Goal: Information Seeking & Learning: Learn about a topic

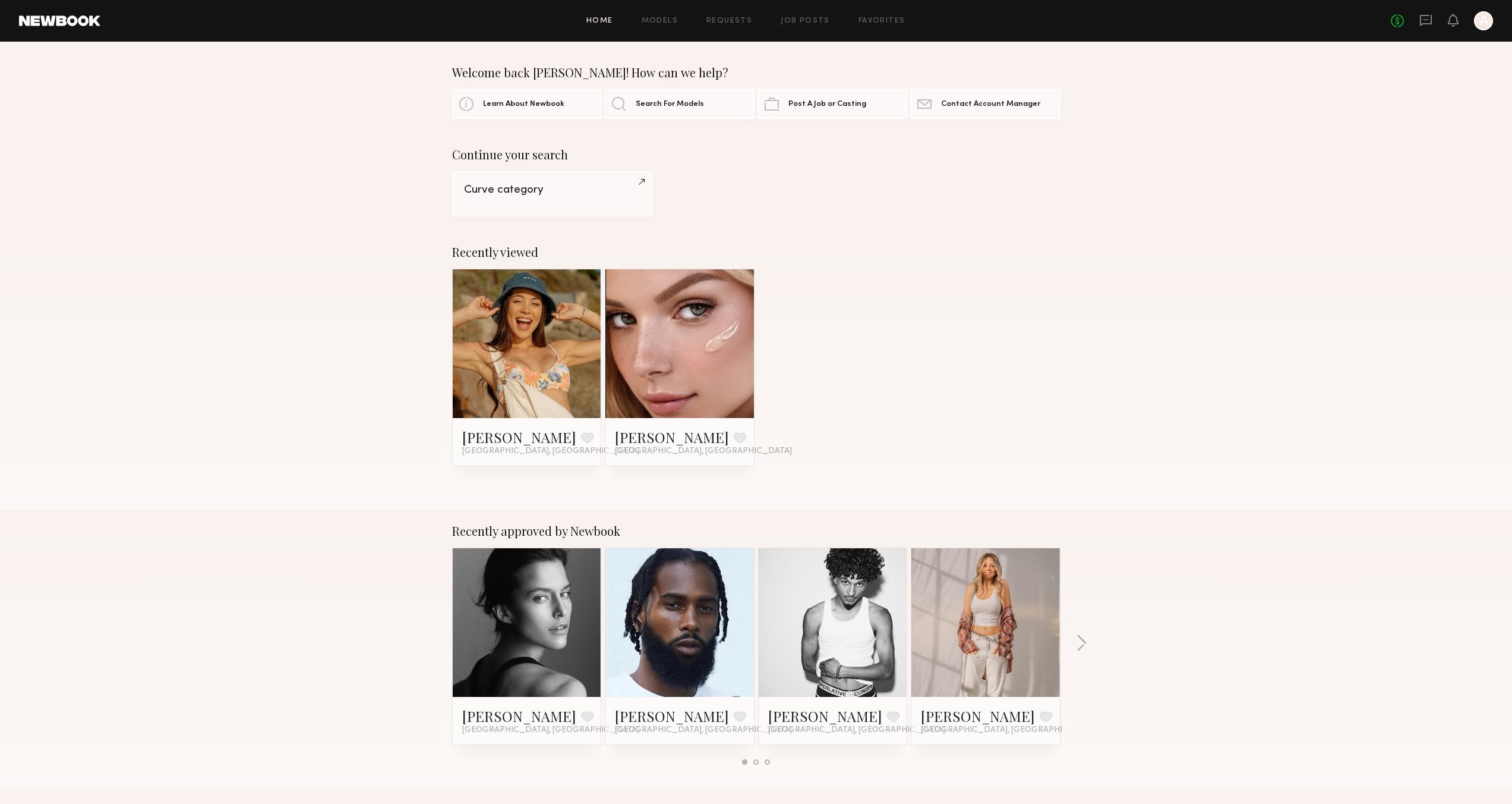
click at [728, 24] on div "Home Models Requests Job Posts Favorites Sign Out No fees up to $5,000 A" at bounding box center [797, 21] width 1393 height 19
click at [726, 21] on link "Requests" at bounding box center [730, 21] width 46 height 8
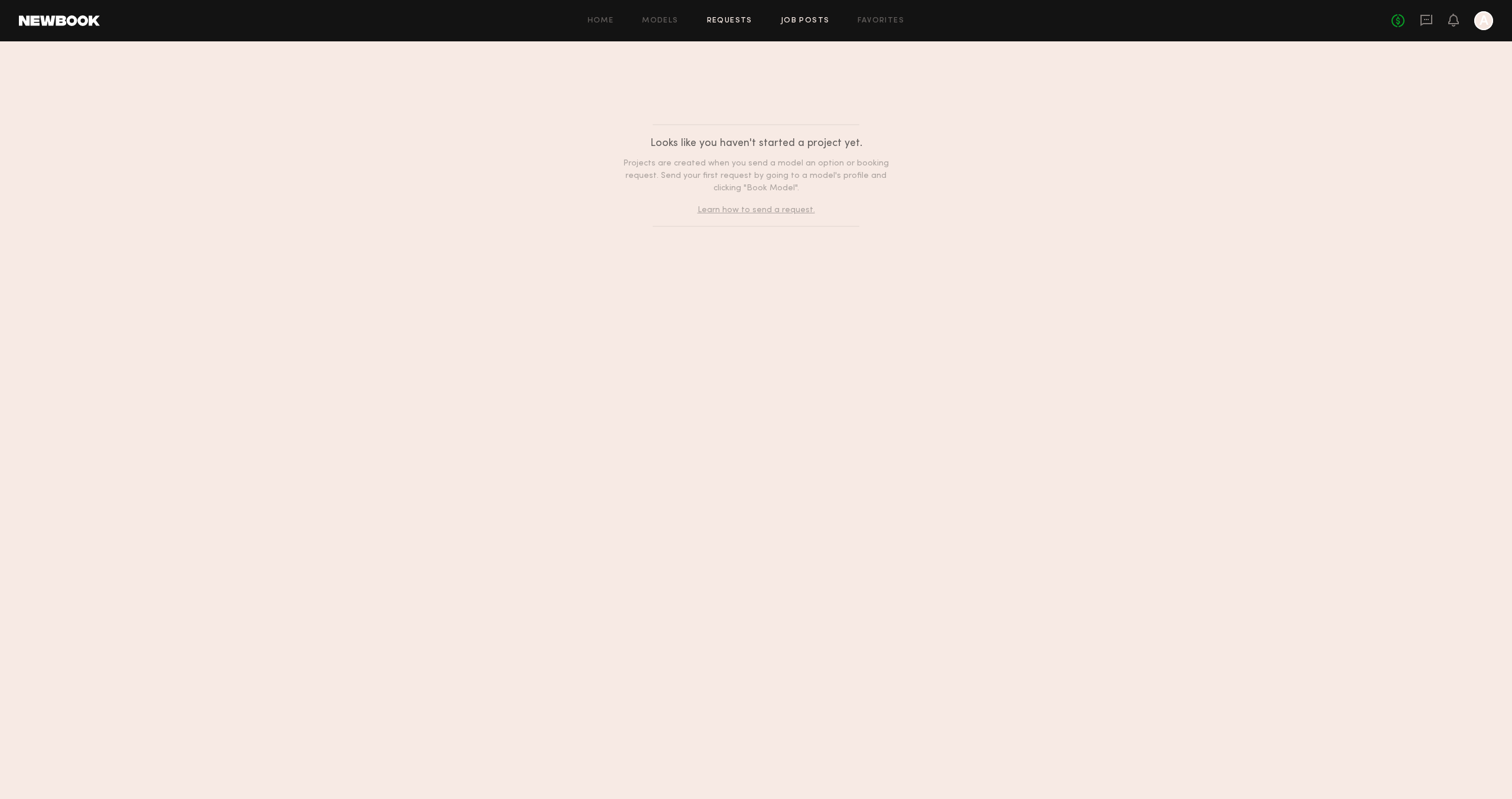
click at [806, 24] on link "Job Posts" at bounding box center [805, 21] width 49 height 8
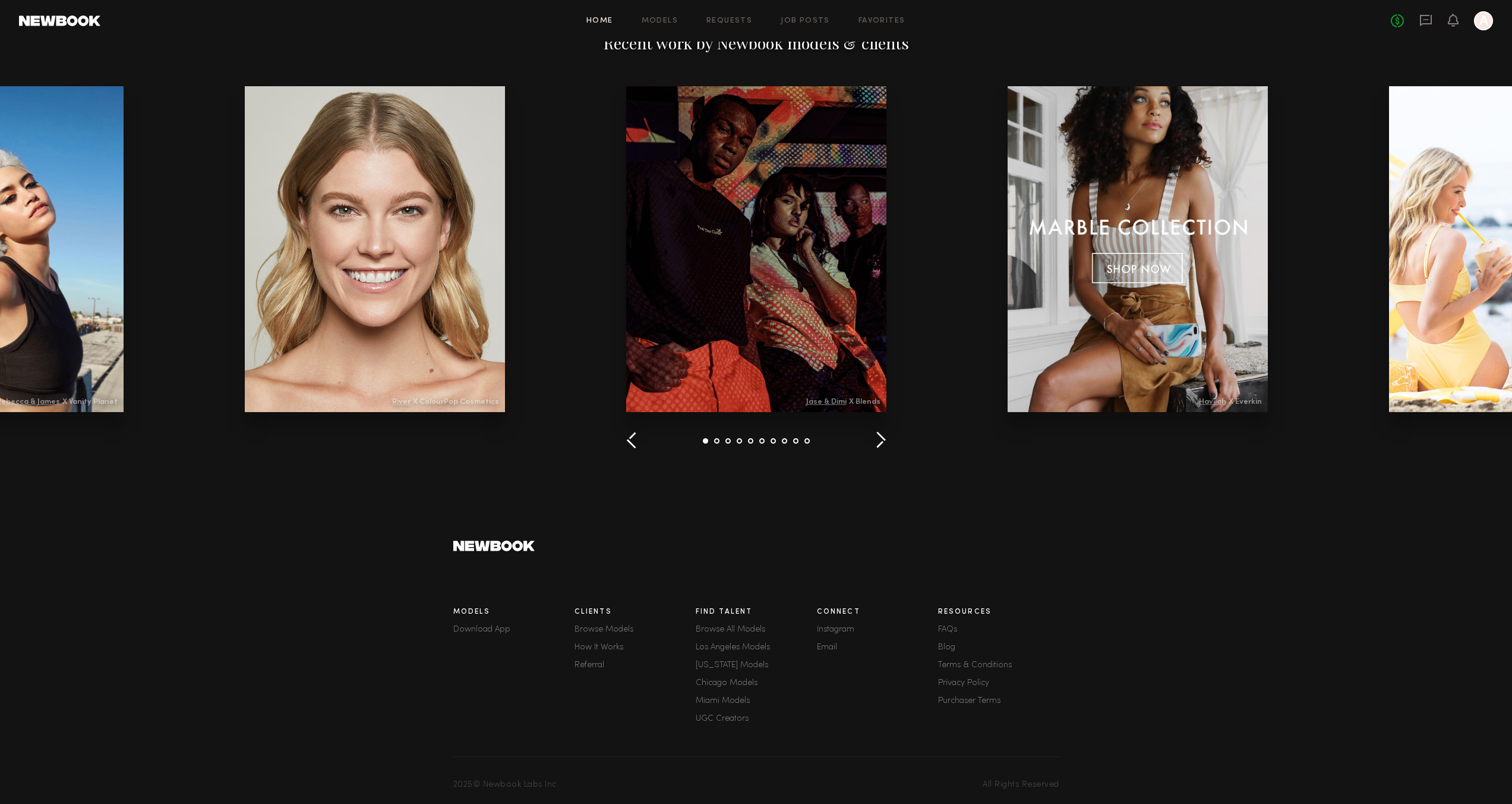
scroll to position [1362, 0]
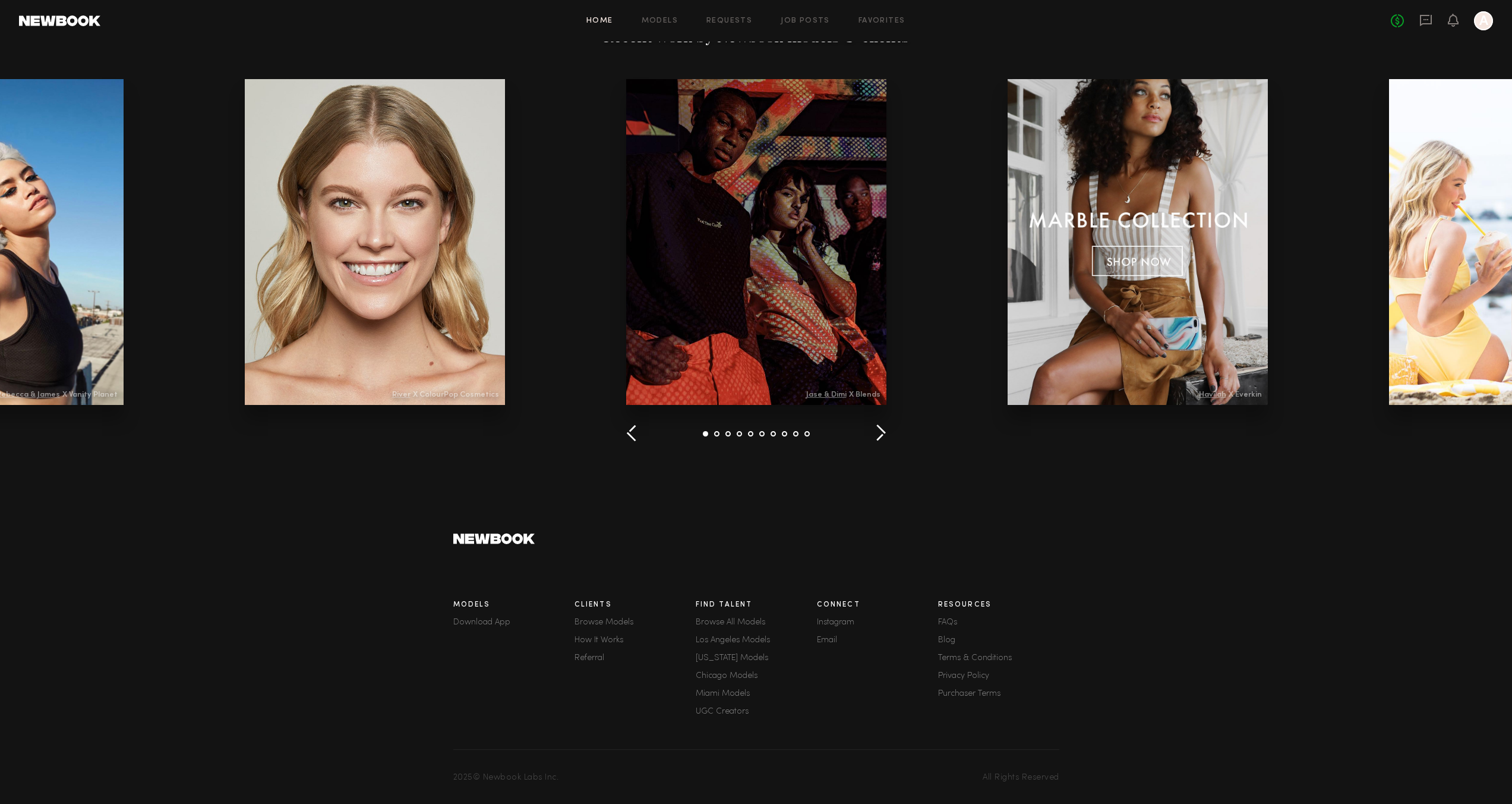
click at [944, 622] on link "FAQs" at bounding box center [999, 622] width 122 height 9
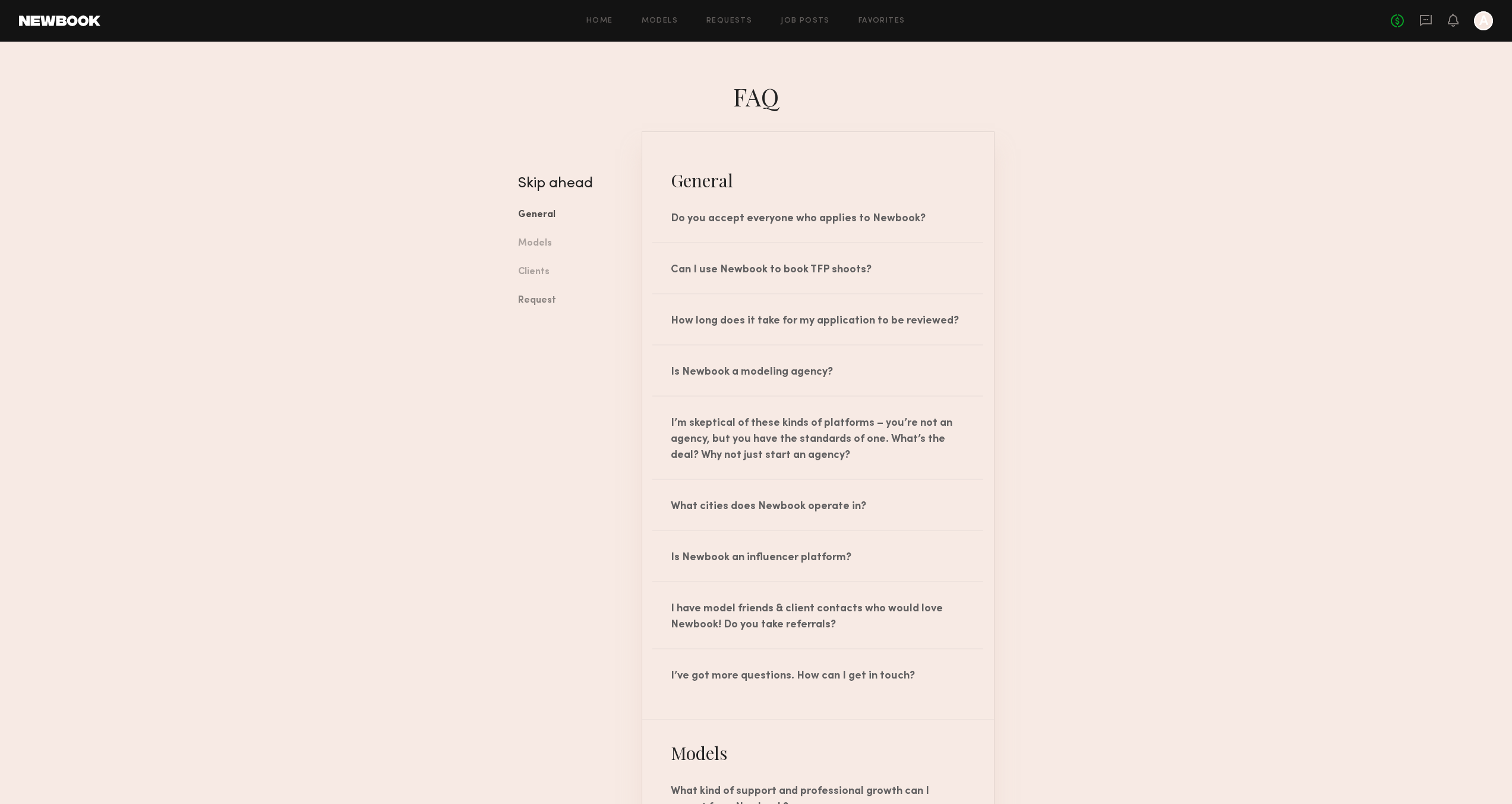
click at [537, 295] on link "Request" at bounding box center [571, 301] width 106 height 28
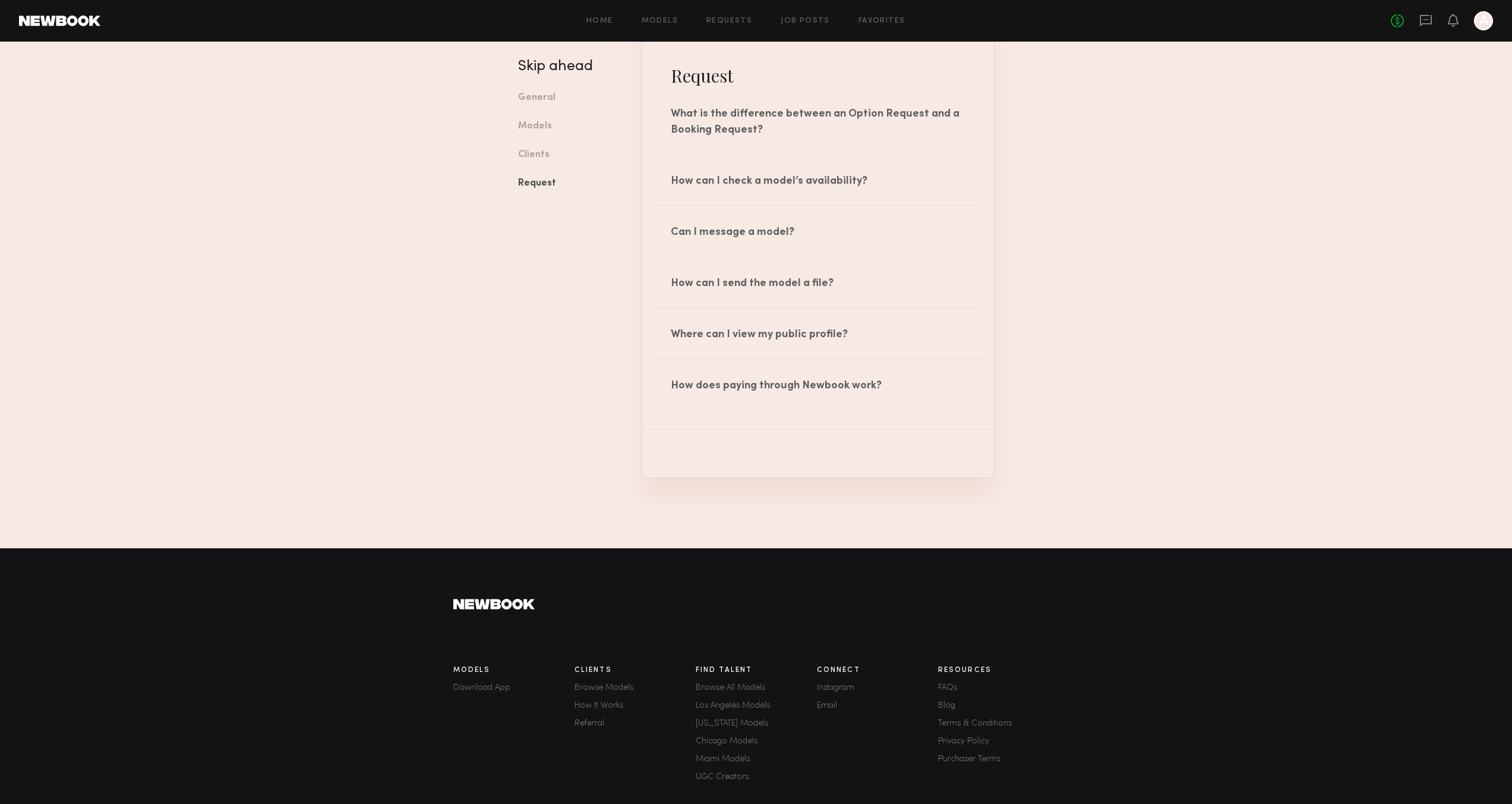
scroll to position [1756, 0]
